Goal: Task Accomplishment & Management: Use online tool/utility

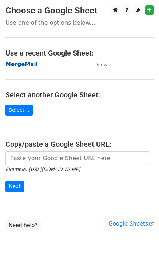
click at [29, 65] on strong "MergeMail" at bounding box center [21, 64] width 32 height 7
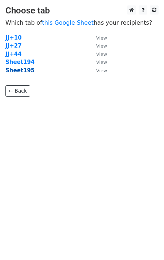
click at [22, 72] on strong "Sheet195" at bounding box center [19, 70] width 29 height 7
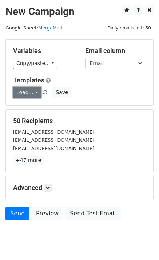
click at [29, 91] on link "Load..." at bounding box center [27, 92] width 28 height 11
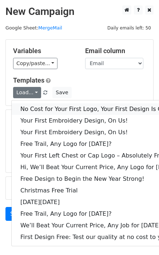
click at [38, 110] on link "No Cost for Your First Logo, Your First Design Is On Us!" at bounding box center [100, 109] width 176 height 12
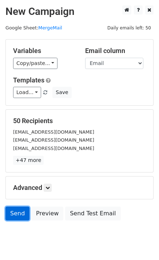
click at [19, 212] on link "Send" at bounding box center [17, 214] width 24 height 14
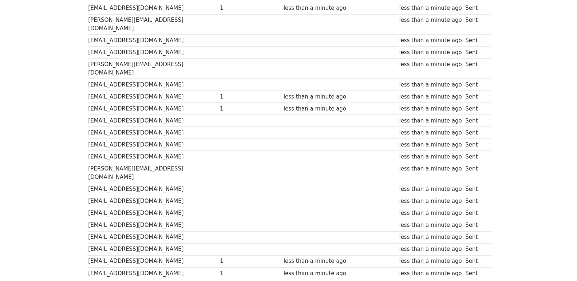
scroll to position [506, 0]
